Goal: Transaction & Acquisition: Book appointment/travel/reservation

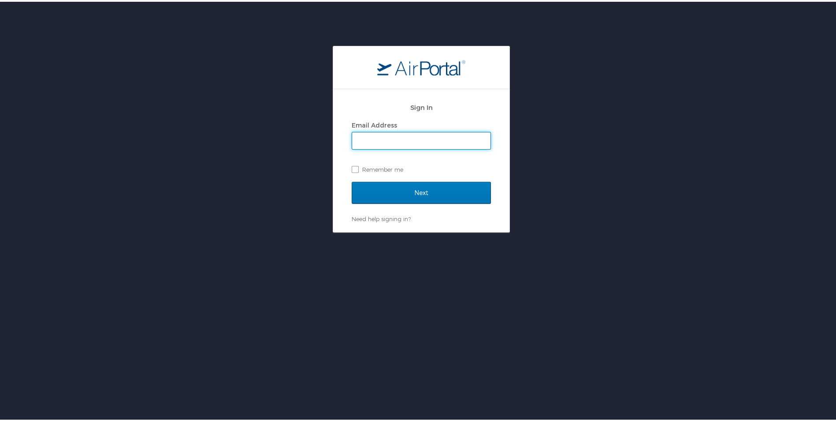
click at [392, 137] on input "Email Address" at bounding box center [421, 139] width 138 height 17
type input "[PERSON_NAME][EMAIL_ADDRESS][PERSON_NAME][DOMAIN_NAME]"
click at [354, 166] on label "Remember me" at bounding box center [421, 167] width 139 height 13
click at [354, 166] on input "Remember me" at bounding box center [355, 167] width 6 height 6
checkbox input "true"
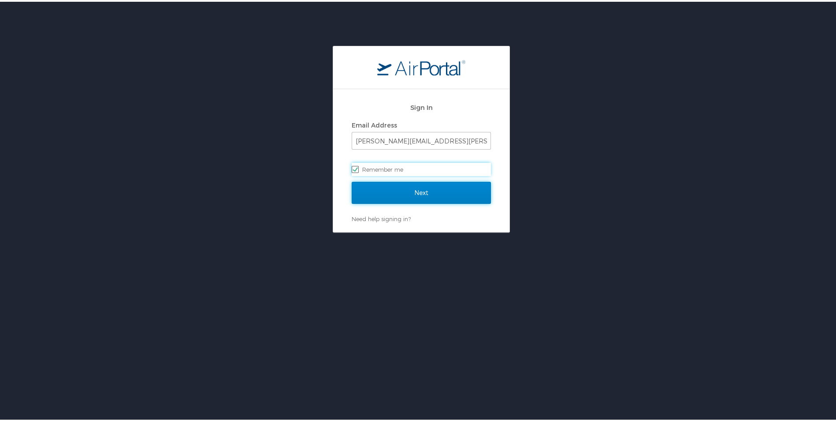
click at [368, 188] on input "Next" at bounding box center [421, 191] width 139 height 22
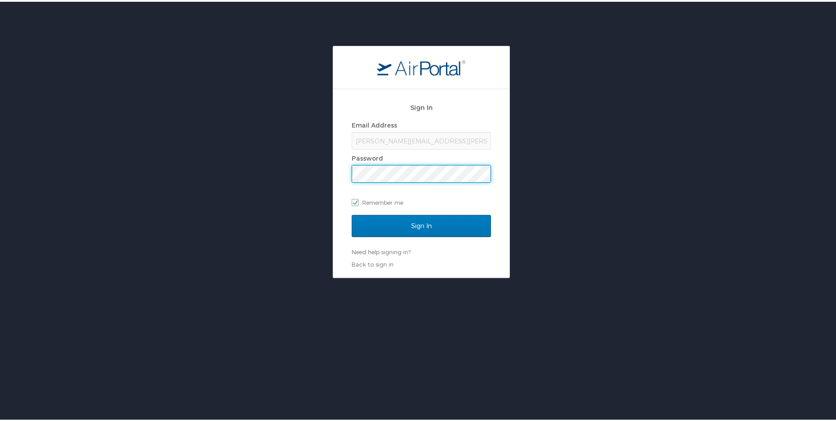
click at [352, 213] on input "Sign In" at bounding box center [421, 224] width 139 height 22
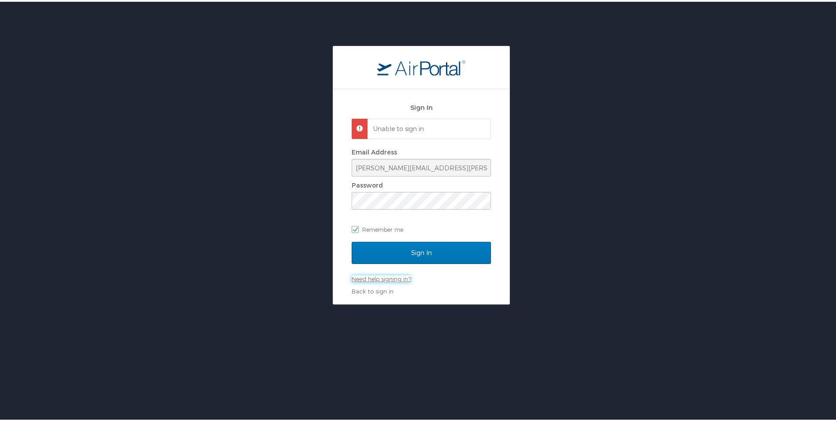
click at [398, 279] on link "Need help signing in?" at bounding box center [381, 276] width 59 height 7
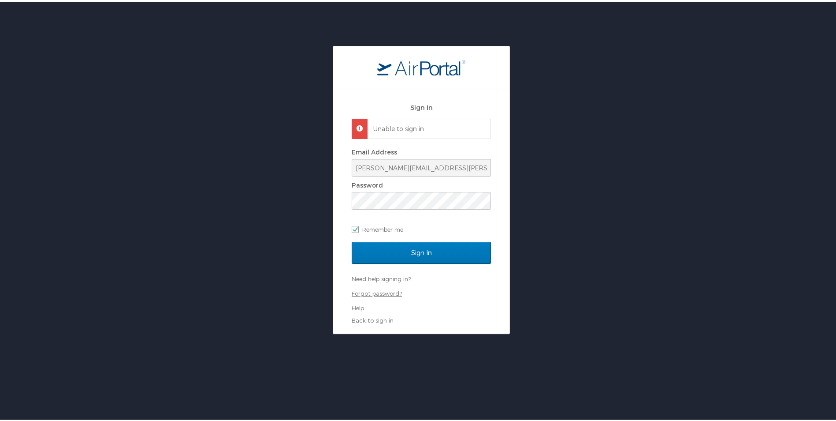
click at [380, 291] on link "Forgot password?" at bounding box center [377, 291] width 50 height 7
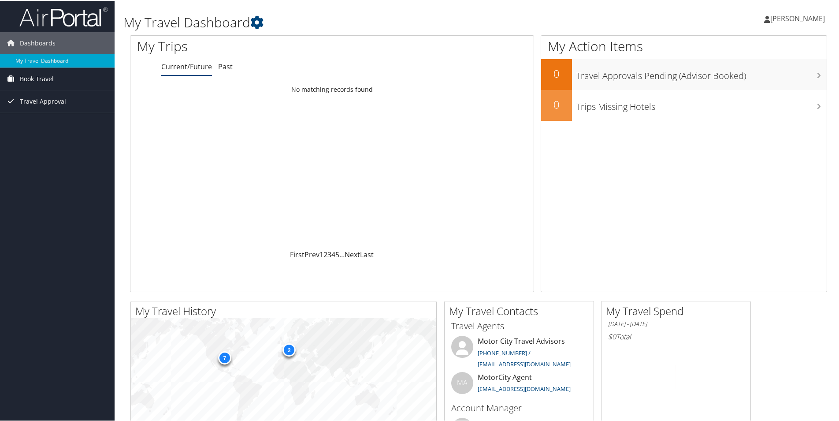
click at [13, 75] on icon at bounding box center [10, 77] width 13 height 13
click at [28, 111] on link "Book/Manage Online Trips" at bounding box center [57, 108] width 115 height 13
